Goal: Find contact information: Find contact information

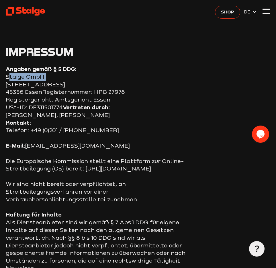
copy section "45356"
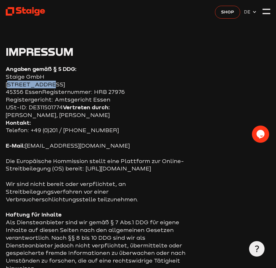
copy section "Hafenstraße"
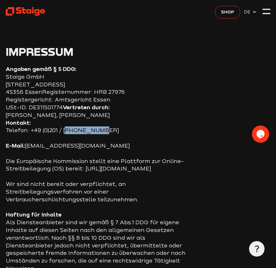
drag, startPoint x: 93, startPoint y: 129, endPoint x: 65, endPoint y: 129, distance: 28.1
click at [65, 129] on p "Kontakt: Telefon: +49 (0)201 / 24 68 51 0" at bounding box center [99, 126] width 186 height 15
copy p "24 68 51 0"
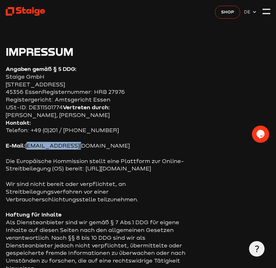
drag, startPoint x: 77, startPoint y: 149, endPoint x: 27, endPoint y: 149, distance: 49.8
click at [27, 149] on p "E-Mail: info@staige.com" at bounding box center [99, 146] width 186 height 8
copy p "[EMAIL_ADDRESS][DOMAIN_NAME]"
click at [35, 13] on use at bounding box center [25, 11] width 39 height 8
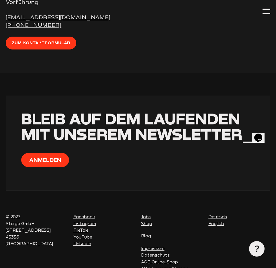
scroll to position [1962, 0]
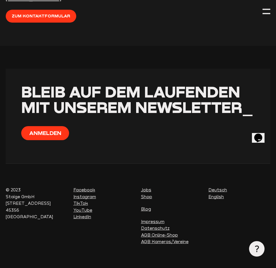
click at [145, 221] on link "Impressum" at bounding box center [152, 221] width 23 height 5
